Goal: Information Seeking & Learning: Learn about a topic

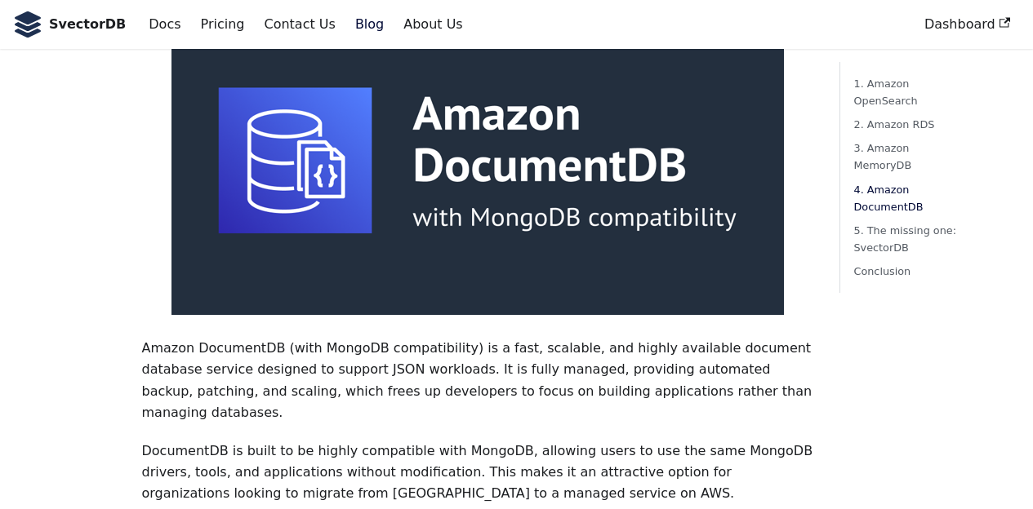
scroll to position [3431, 0]
